Goal: Find specific fact: Find contact information

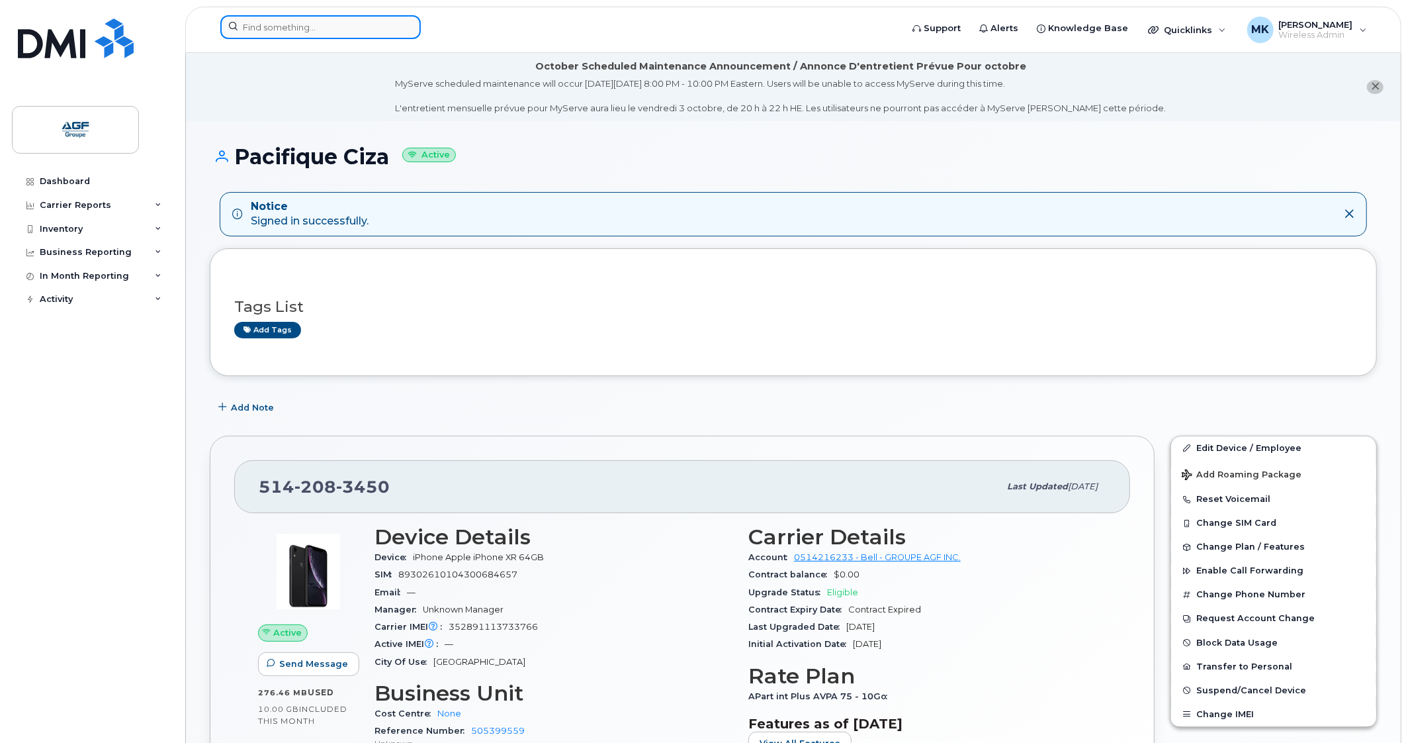
click at [334, 35] on input at bounding box center [320, 27] width 201 height 24
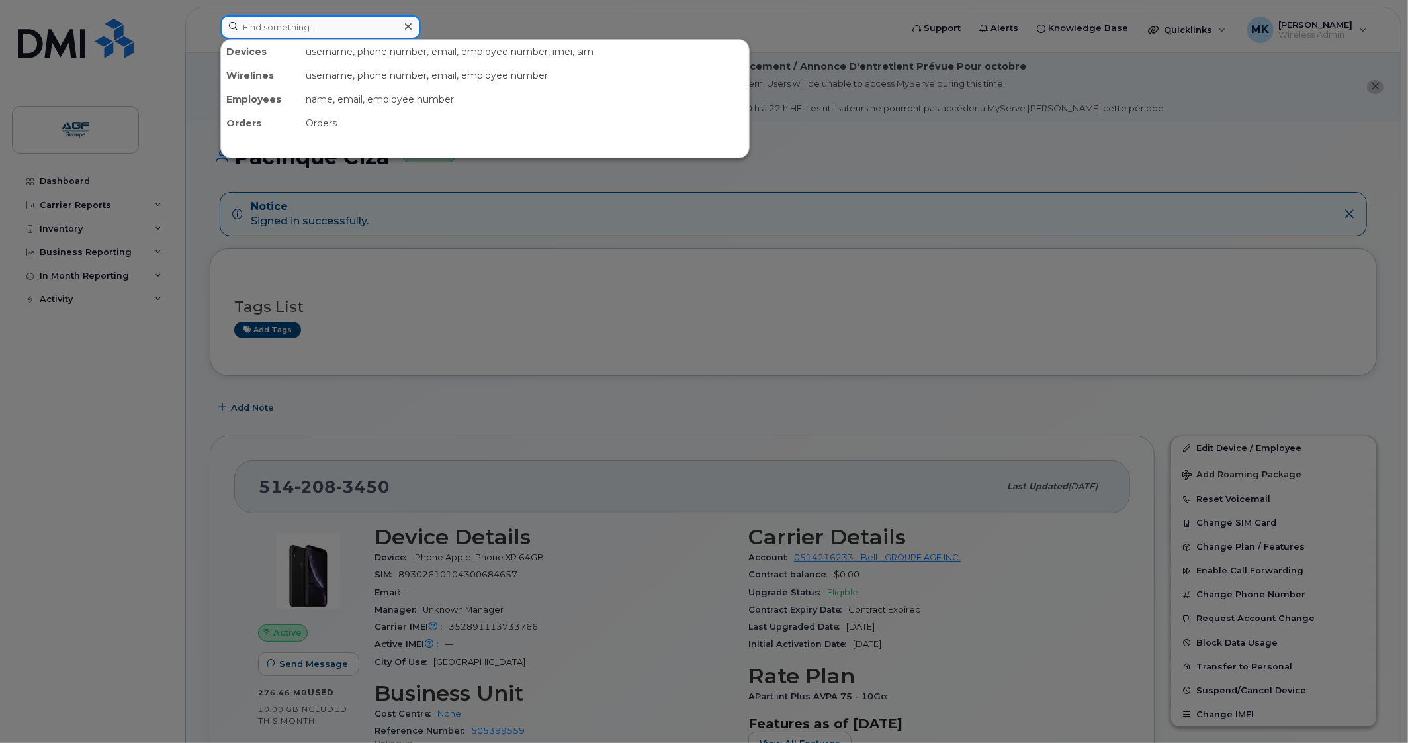
type input "n"
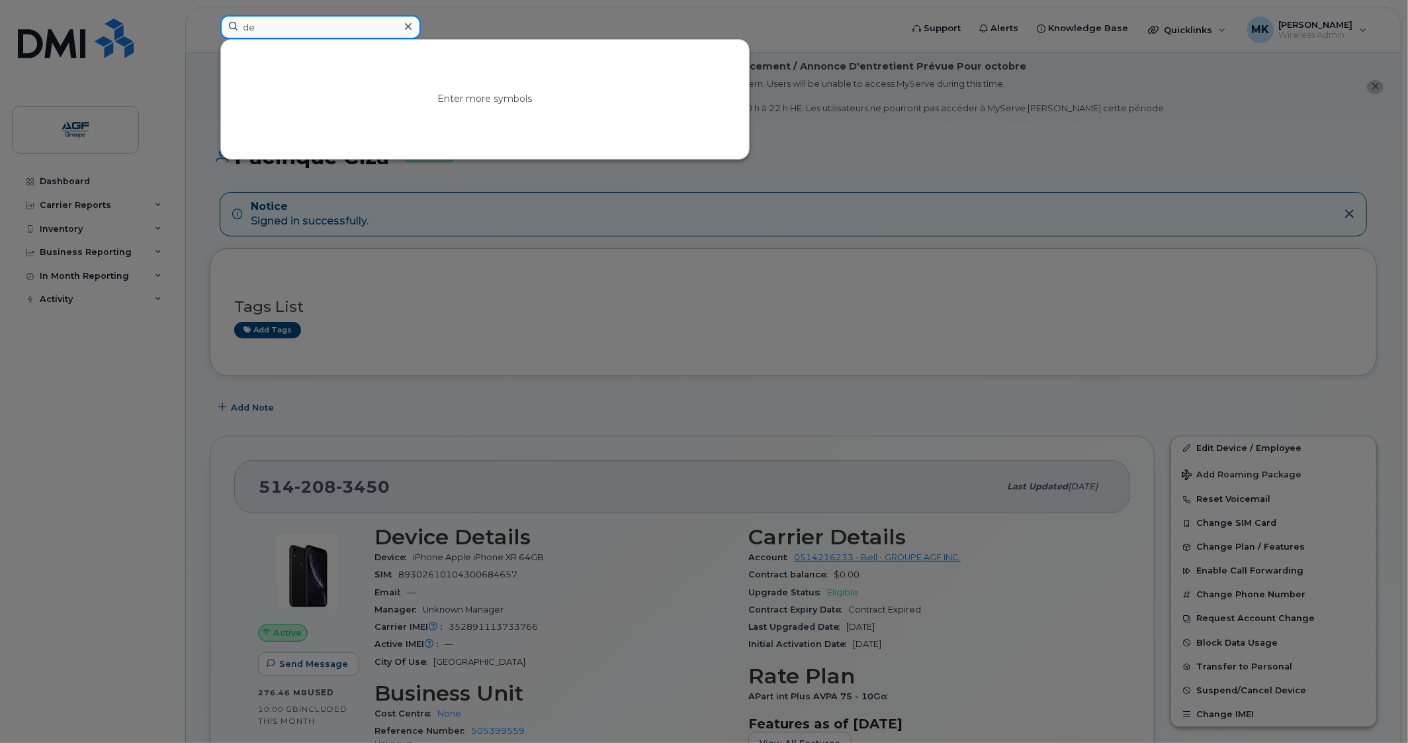
type input "d"
type input "b"
type input "d"
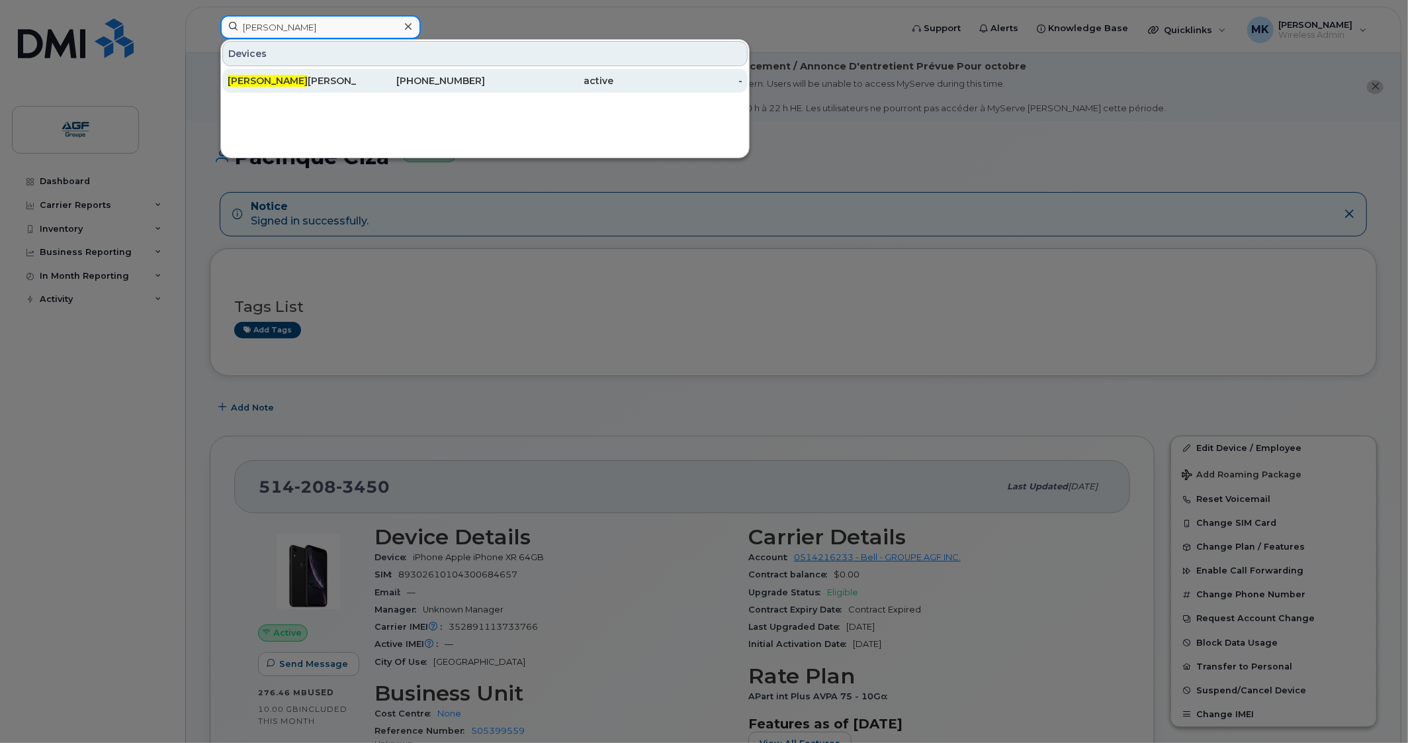
type input "martin deb"
click at [341, 79] on div "Martin Deb lois" at bounding box center [292, 80] width 129 height 13
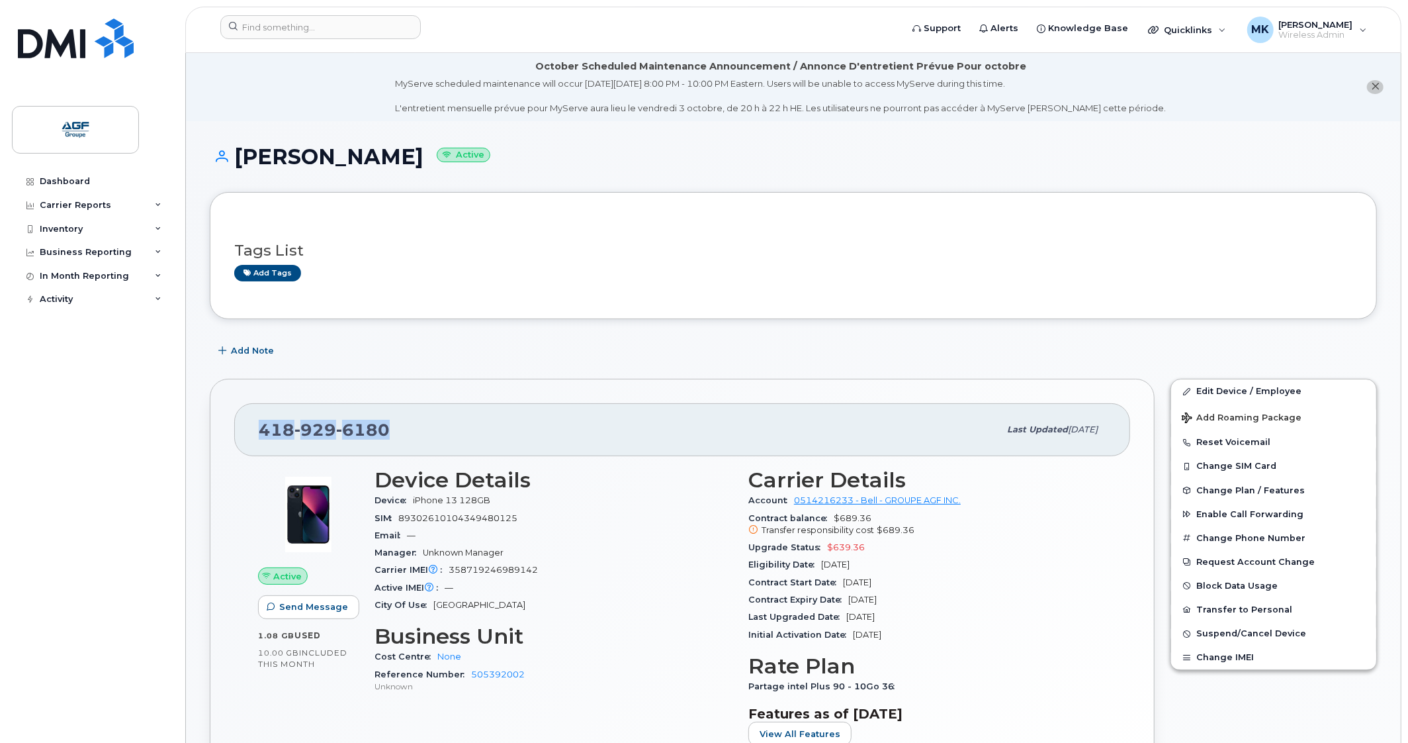
drag, startPoint x: 388, startPoint y: 422, endPoint x: 248, endPoint y: 429, distance: 139.8
click at [248, 429] on div "[PHONE_NUMBER] Last updated [DATE]" at bounding box center [682, 429] width 896 height 53
copy span "[PHONE_NUMBER]"
click at [368, 437] on span "6180" at bounding box center [363, 430] width 54 height 20
click at [296, 101] on li "October Scheduled Maintenance Announcement / Annonce D'entretient Prévue Pour o…" at bounding box center [793, 87] width 1215 height 68
